Goal: Information Seeking & Learning: Learn about a topic

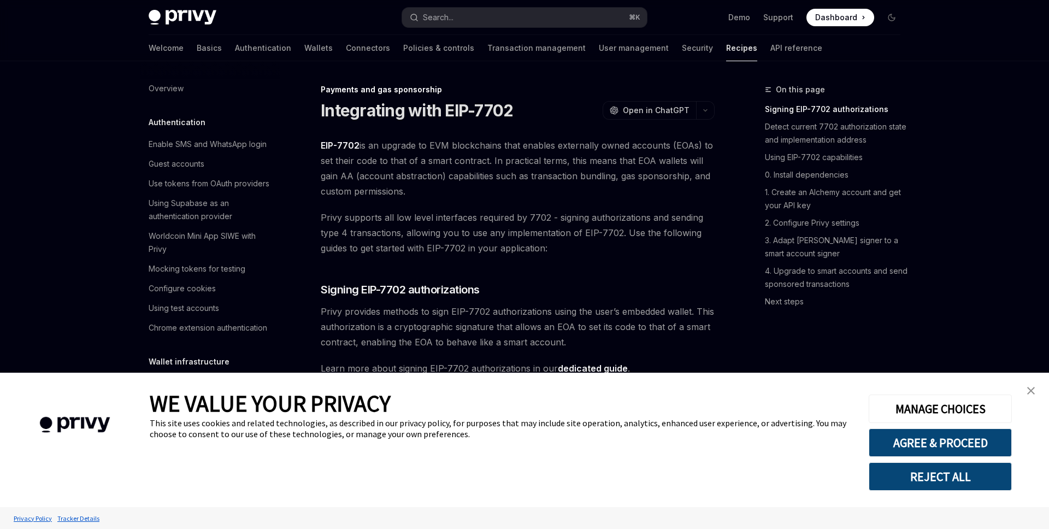
scroll to position [855, 0]
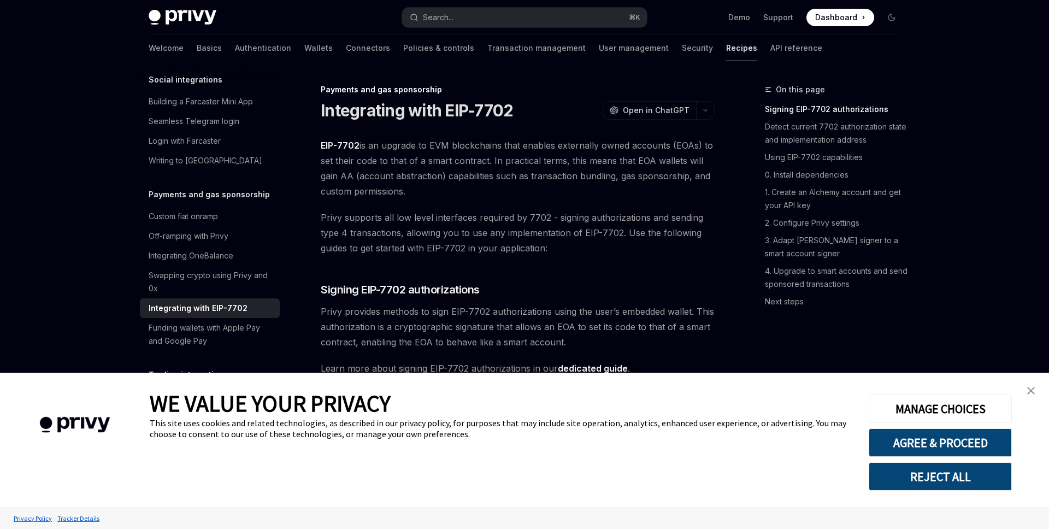
click at [1028, 397] on link "close banner" at bounding box center [1031, 391] width 22 height 22
